Goal: Information Seeking & Learning: Check status

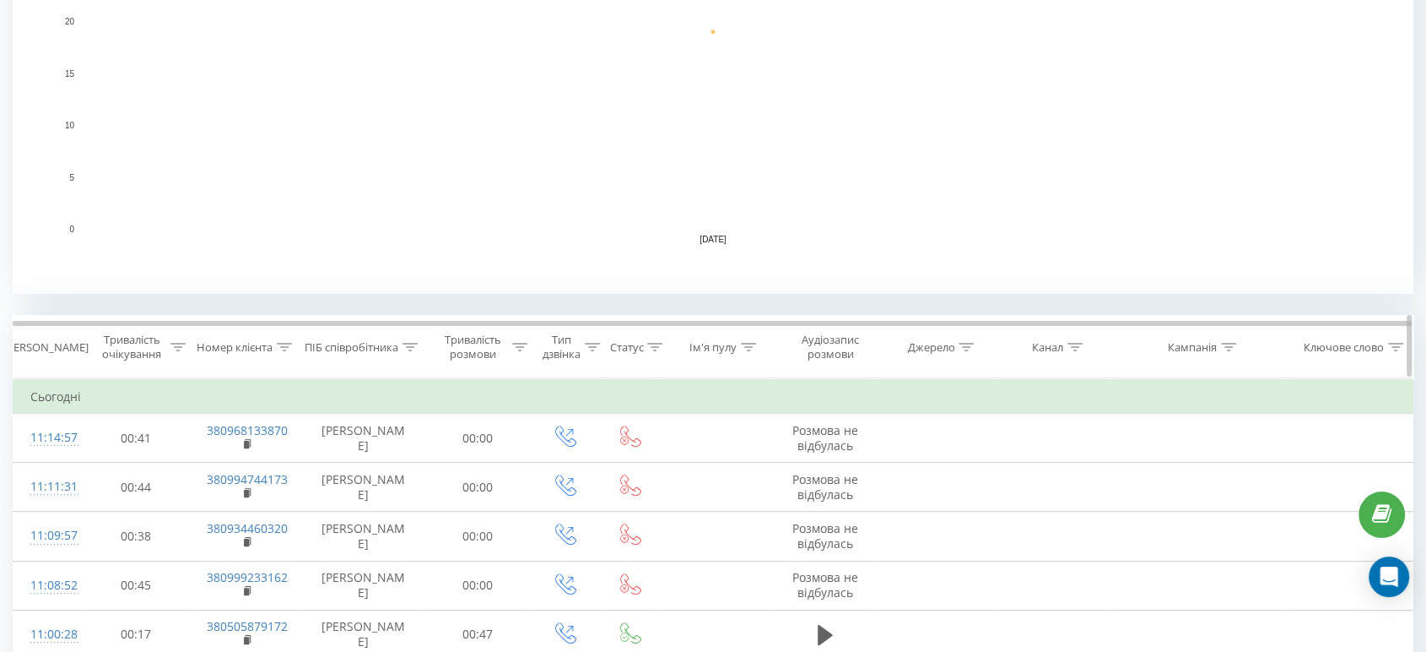
scroll to position [468, 0]
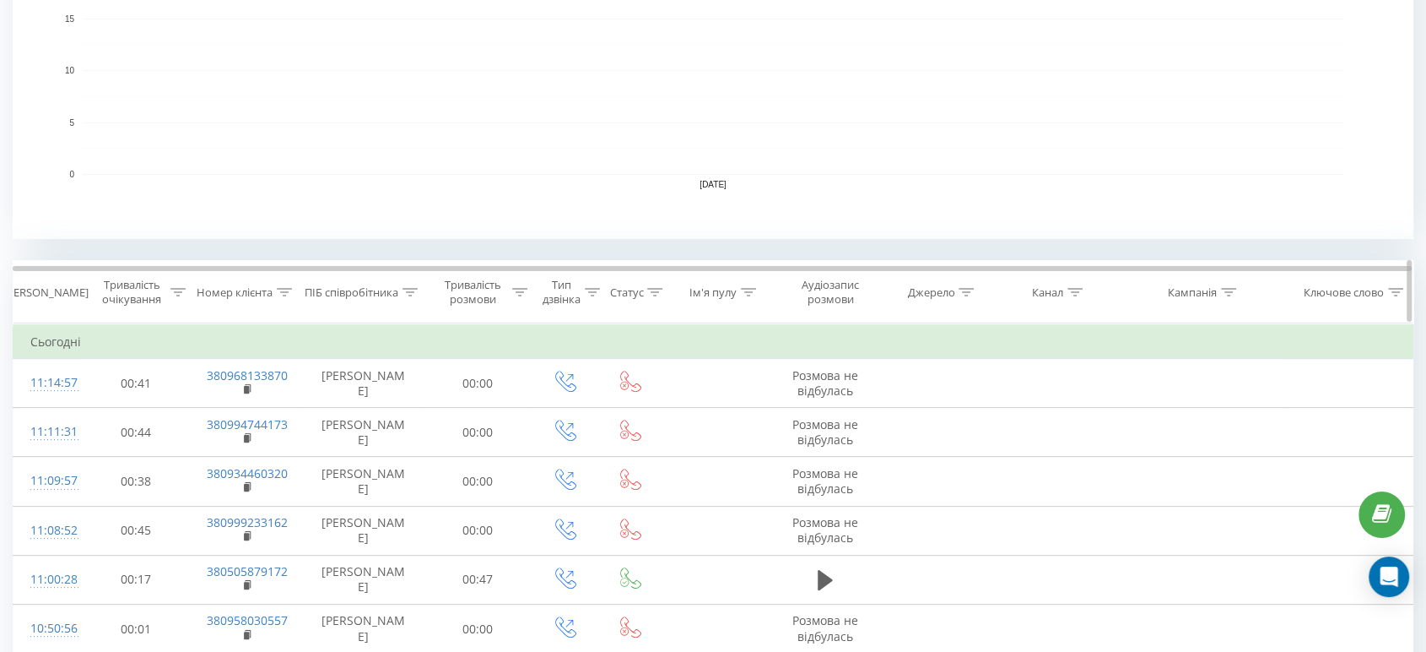
click at [411, 288] on icon at bounding box center [410, 292] width 15 height 8
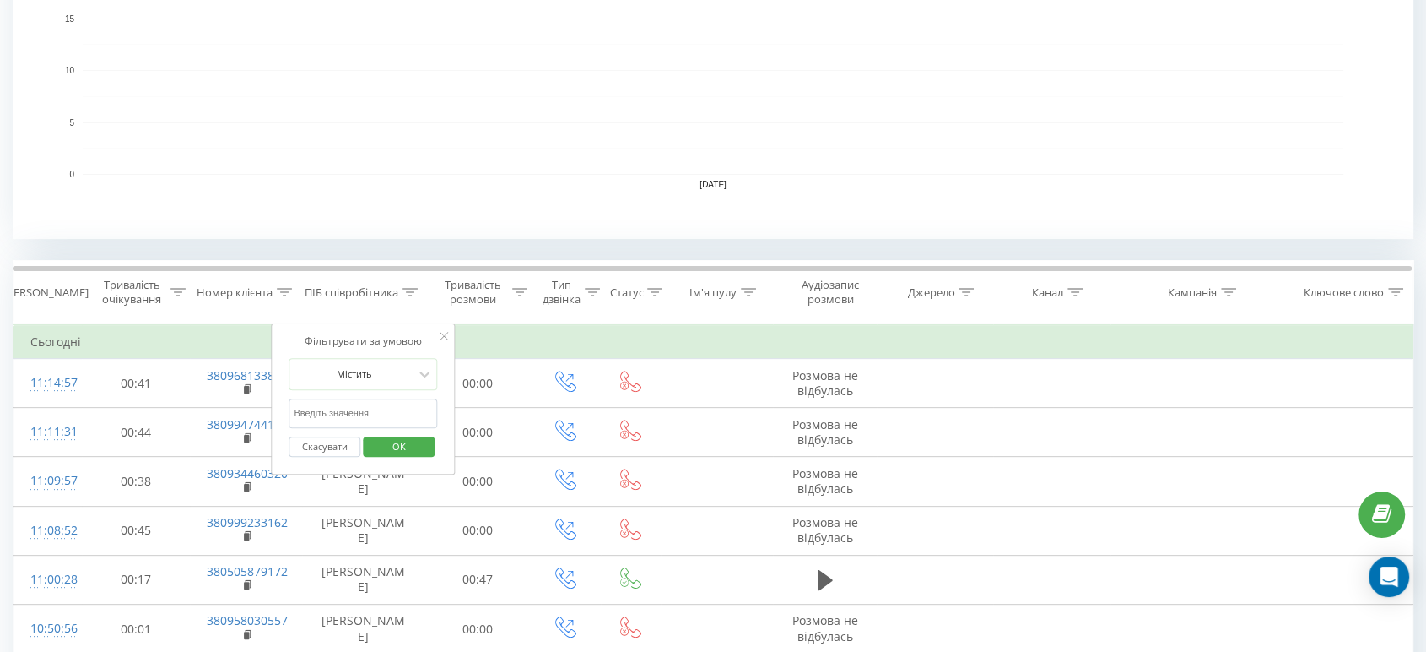
click at [354, 398] on input "text" at bounding box center [363, 413] width 149 height 30
type input "карина"
click at [408, 444] on span "OK" at bounding box center [399, 446] width 47 height 26
